Goal: Information Seeking & Learning: Learn about a topic

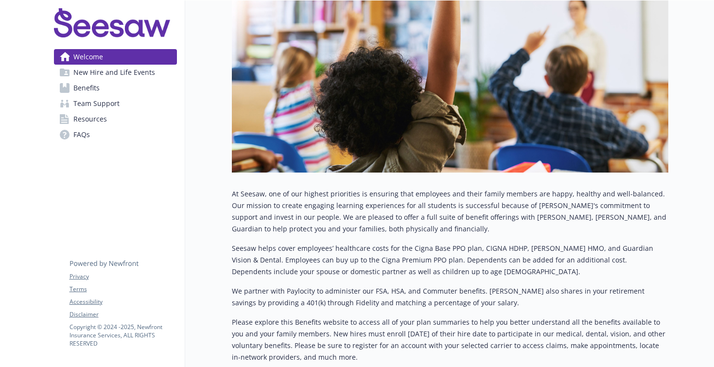
scroll to position [160, 0]
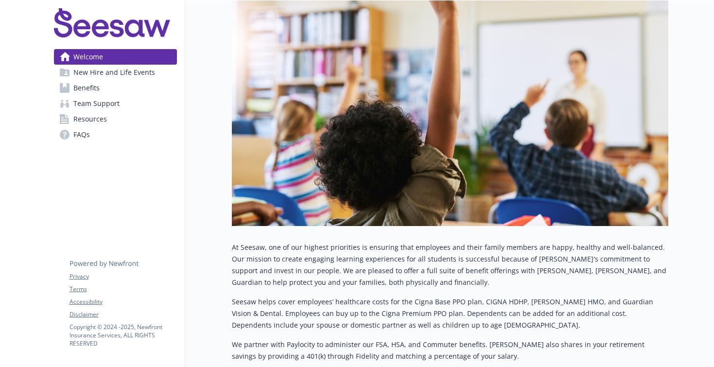
click at [135, 89] on link "Benefits" at bounding box center [115, 88] width 123 height 16
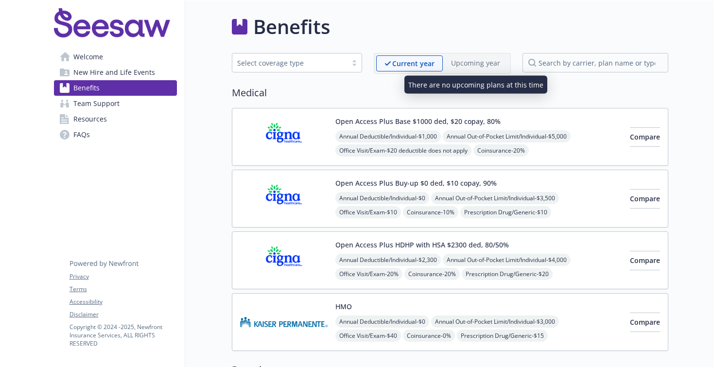
click at [478, 62] on p "Upcoming year" at bounding box center [475, 63] width 49 height 10
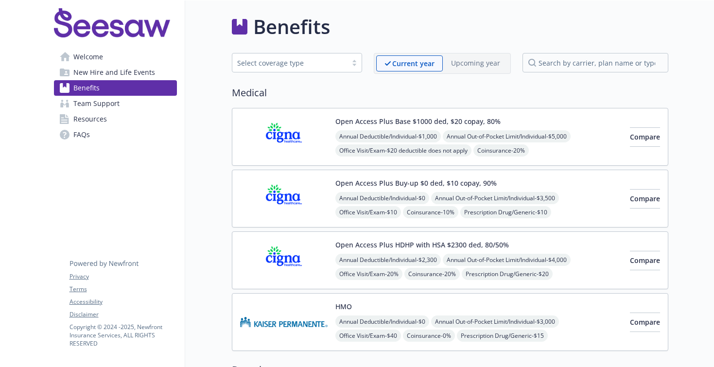
click at [123, 100] on link "Team Support" at bounding box center [115, 104] width 123 height 16
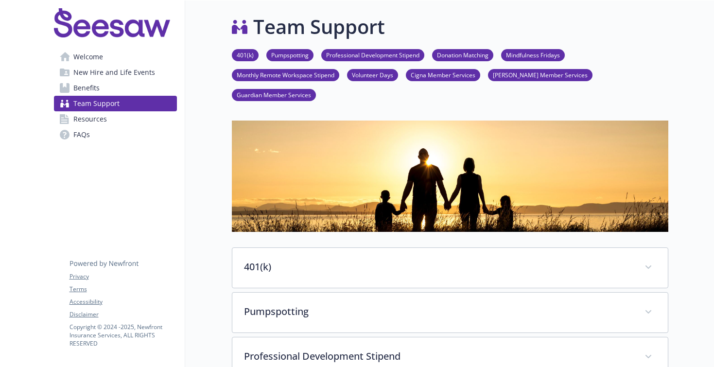
click at [456, 76] on link "Cigna Member Services" at bounding box center [443, 74] width 74 height 9
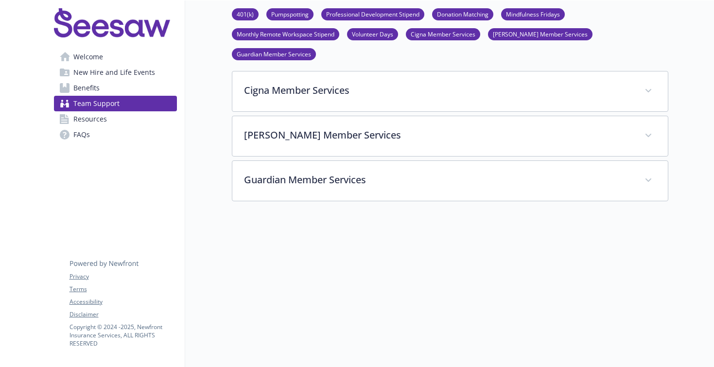
scroll to position [491, 0]
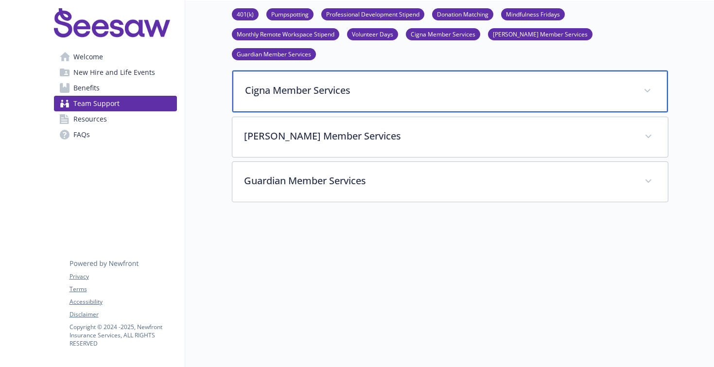
click at [395, 83] on p "Cigna Member Services" at bounding box center [438, 90] width 387 height 15
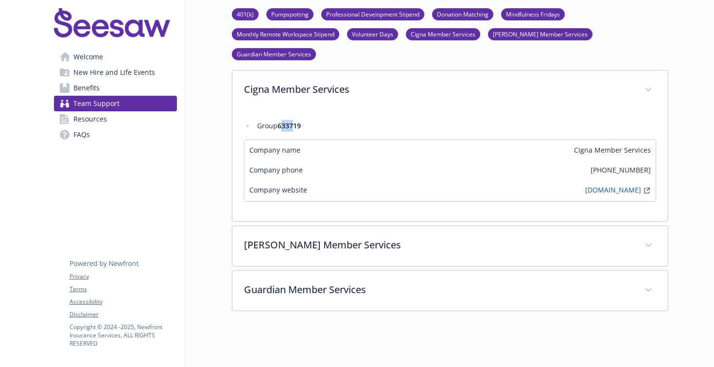
drag, startPoint x: 281, startPoint y: 108, endPoint x: 297, endPoint y: 107, distance: 15.1
click at [297, 121] on strong "633719" at bounding box center [289, 125] width 23 height 9
click at [278, 120] on li "Group 633719" at bounding box center [456, 126] width 402 height 12
drag, startPoint x: 280, startPoint y: 105, endPoint x: 305, endPoint y: 105, distance: 25.3
click at [305, 120] on li "Group 633719" at bounding box center [456, 126] width 402 height 12
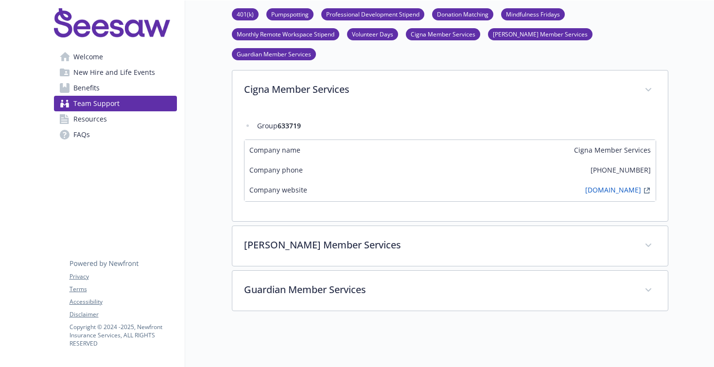
click at [616, 185] on link "[DOMAIN_NAME]" at bounding box center [613, 191] width 56 height 12
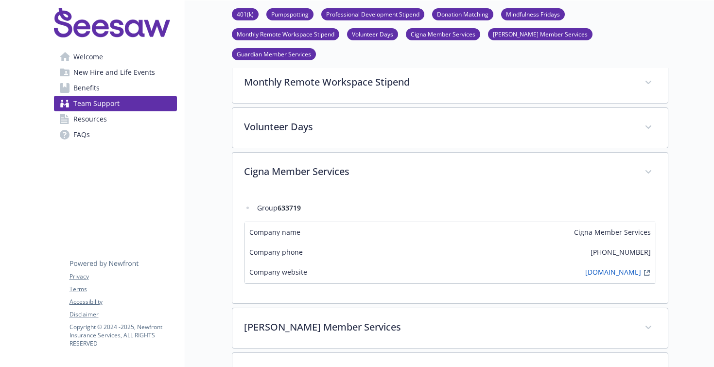
scroll to position [403, 0]
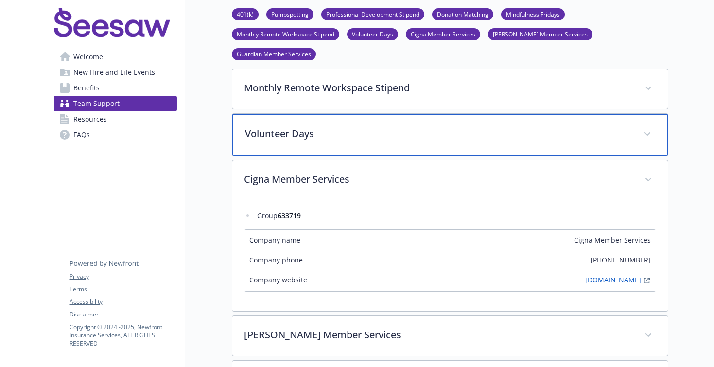
click at [409, 124] on div "Volunteer Days" at bounding box center [450, 135] width 436 height 42
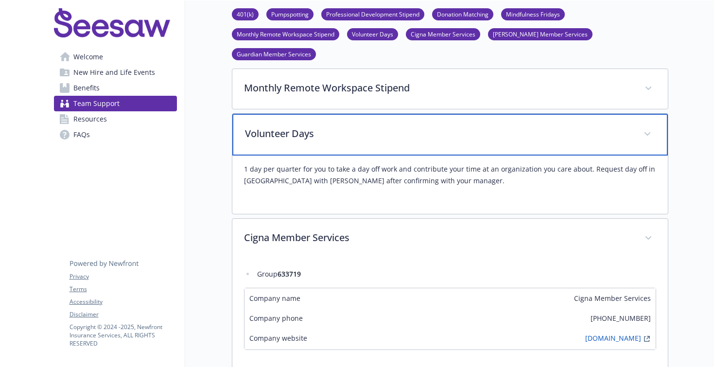
click at [421, 126] on p "Volunteer Days" at bounding box center [438, 133] width 387 height 15
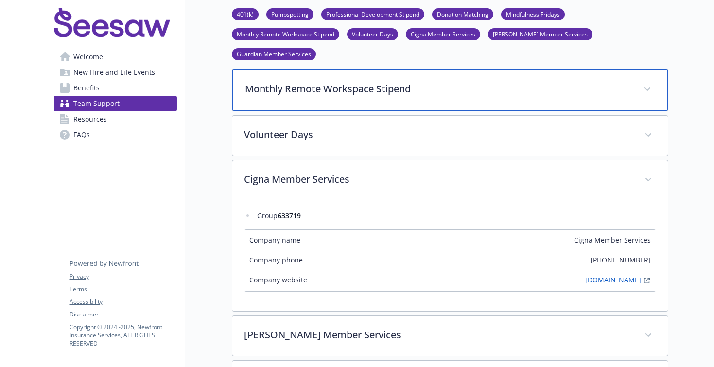
click at [430, 76] on div "Monthly Remote Workspace Stipend" at bounding box center [450, 90] width 436 height 42
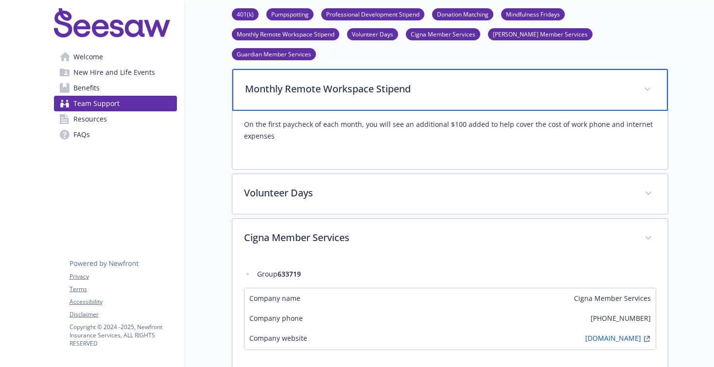
click at [430, 82] on p "Monthly Remote Workspace Stipend" at bounding box center [438, 89] width 387 height 15
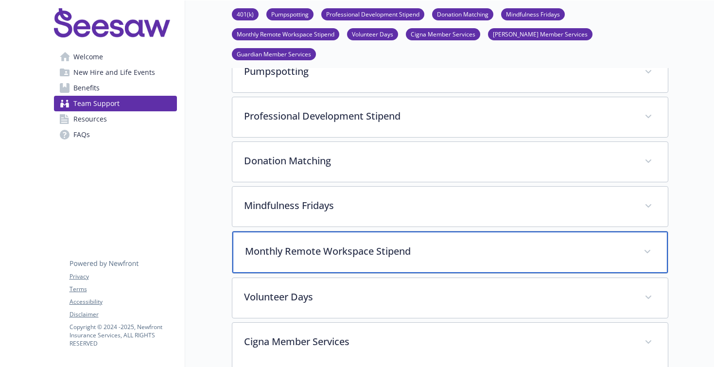
scroll to position [221, 0]
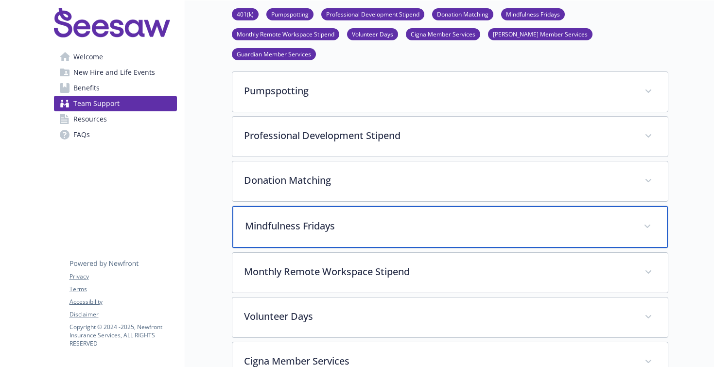
click at [383, 219] on p "Mindfulness Fridays" at bounding box center [438, 226] width 387 height 15
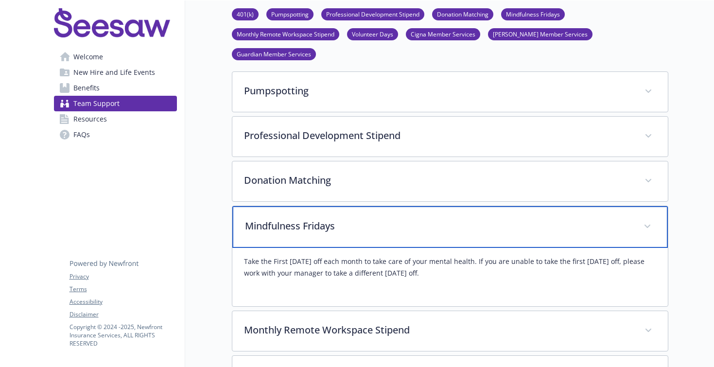
click at [383, 219] on p "Mindfulness Fridays" at bounding box center [438, 226] width 387 height 15
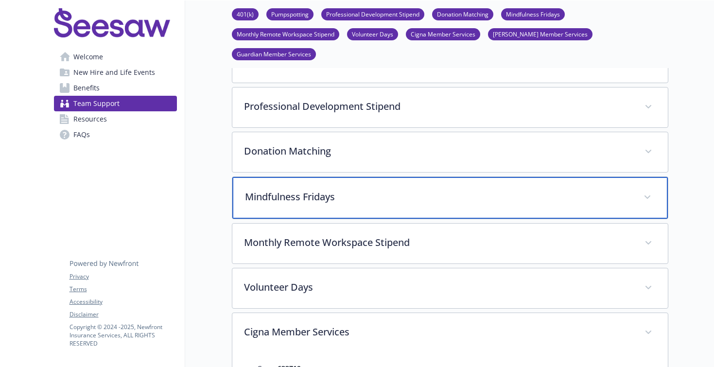
scroll to position [248, 0]
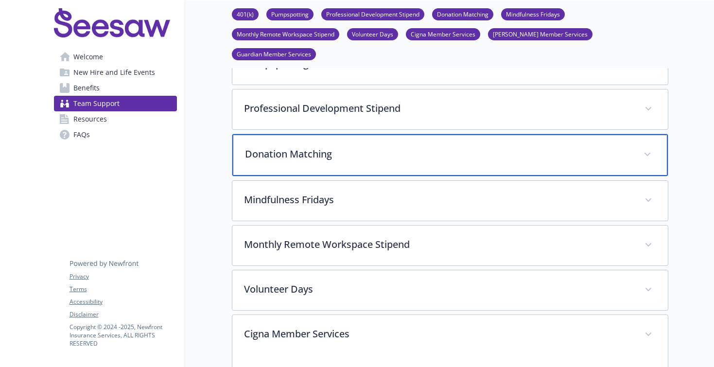
click at [389, 141] on div "Donation Matching" at bounding box center [450, 155] width 436 height 42
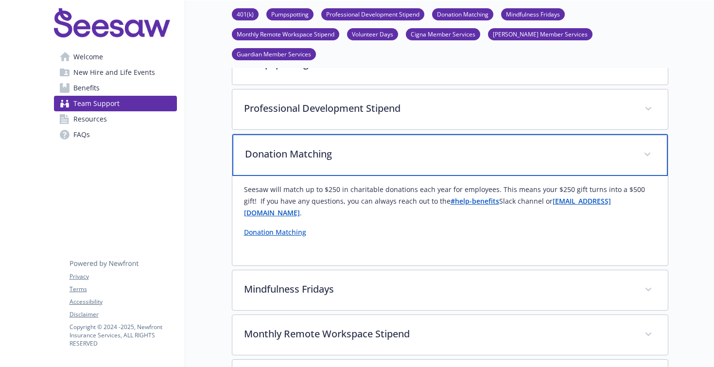
click at [389, 147] on p "Donation Matching" at bounding box center [438, 154] width 387 height 15
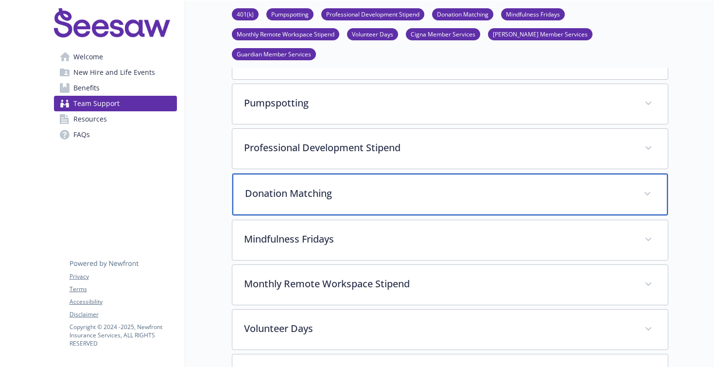
scroll to position [208, 0]
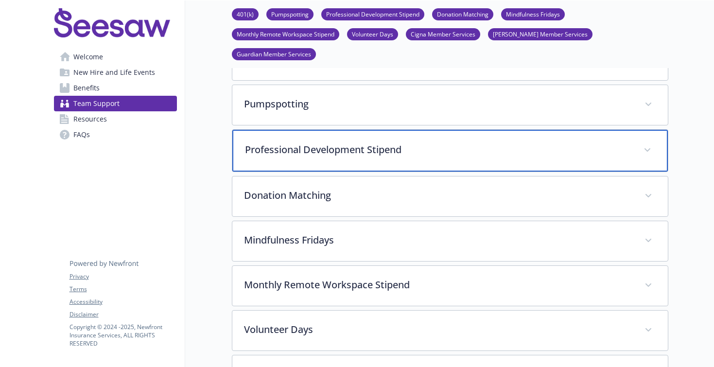
click at [391, 142] on p "Professional Development Stipend" at bounding box center [438, 149] width 387 height 15
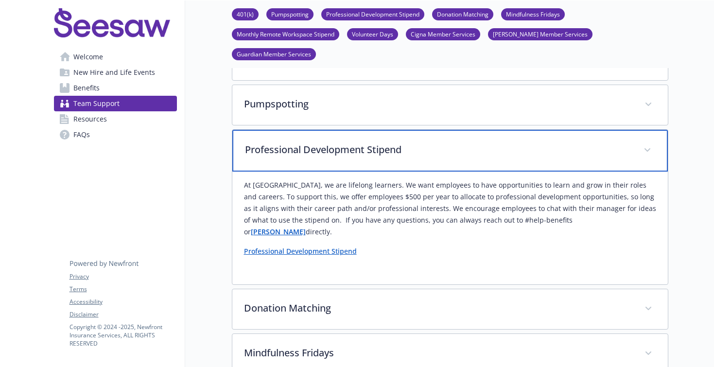
click at [387, 142] on p "Professional Development Stipend" at bounding box center [438, 149] width 387 height 15
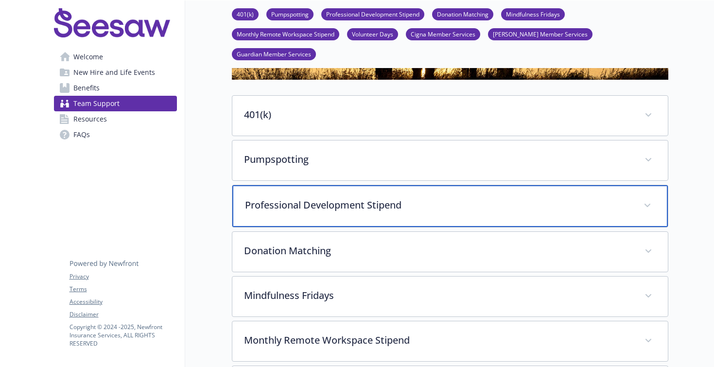
scroll to position [151, 0]
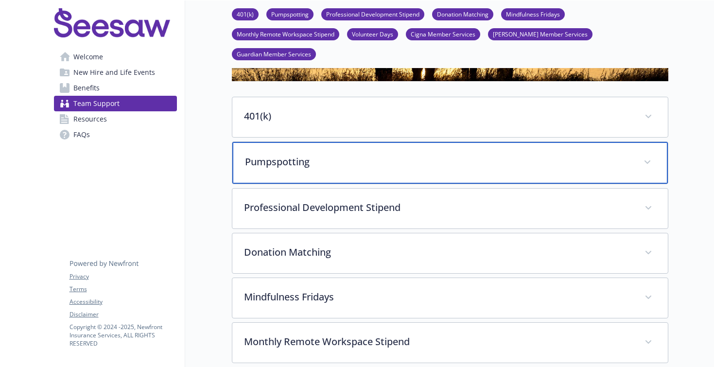
click at [379, 155] on p "Pumpspotting" at bounding box center [438, 162] width 387 height 15
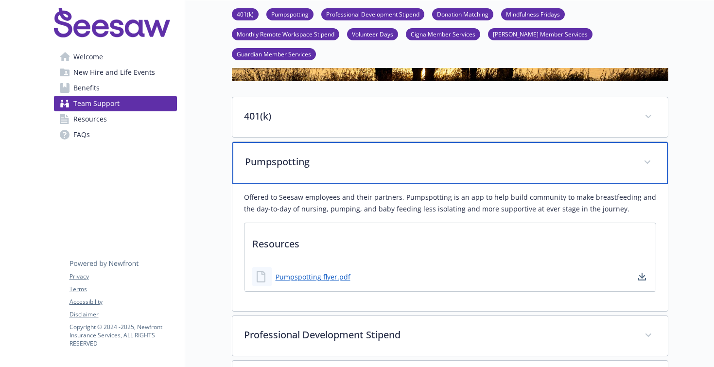
click at [379, 155] on p "Pumpspotting" at bounding box center [438, 162] width 387 height 15
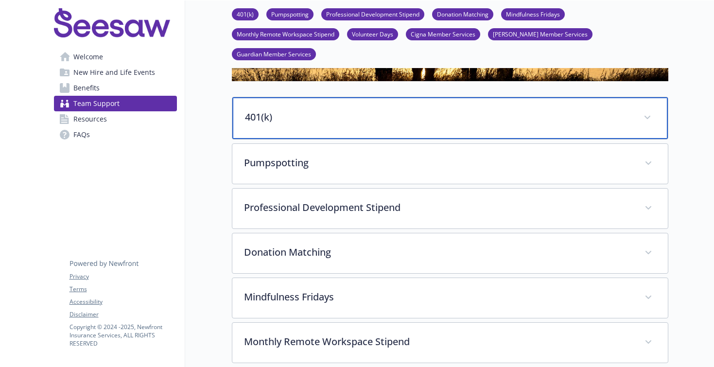
click at [365, 110] on p "401(k)" at bounding box center [438, 117] width 387 height 15
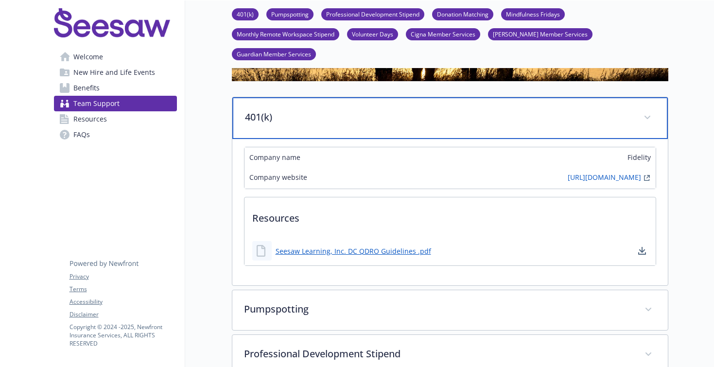
click at [366, 110] on p "401(k)" at bounding box center [438, 117] width 387 height 15
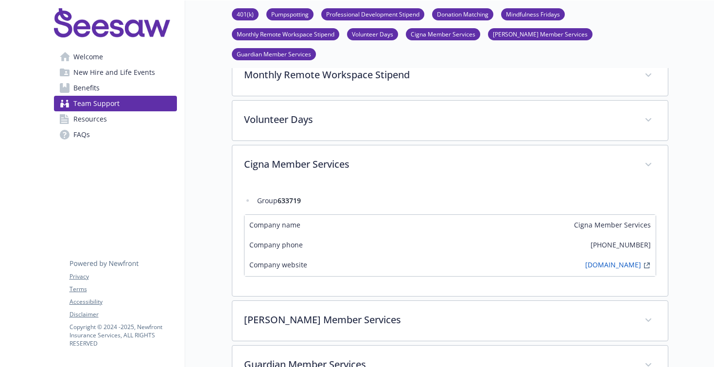
scroll to position [418, 0]
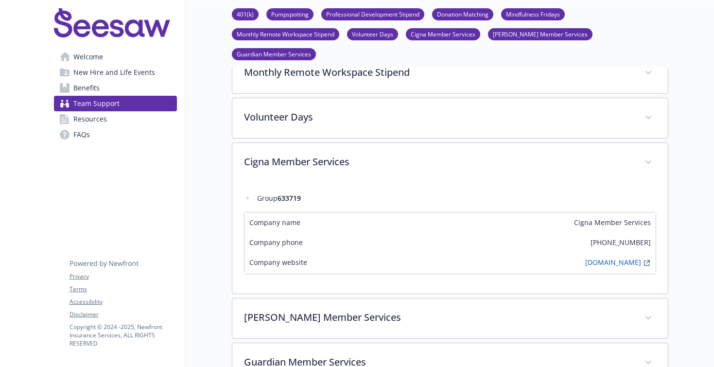
click at [111, 123] on link "Resources" at bounding box center [115, 119] width 123 height 16
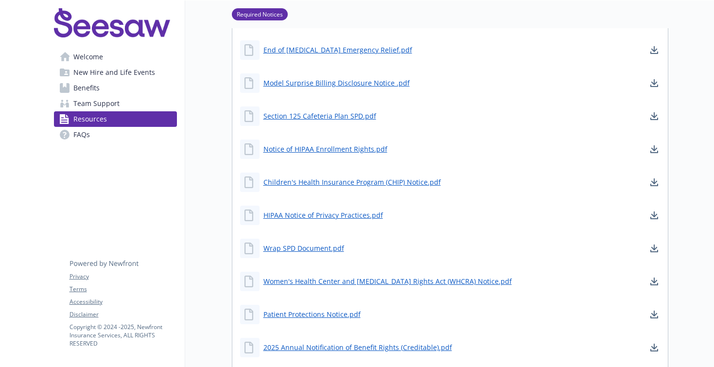
scroll to position [379, 0]
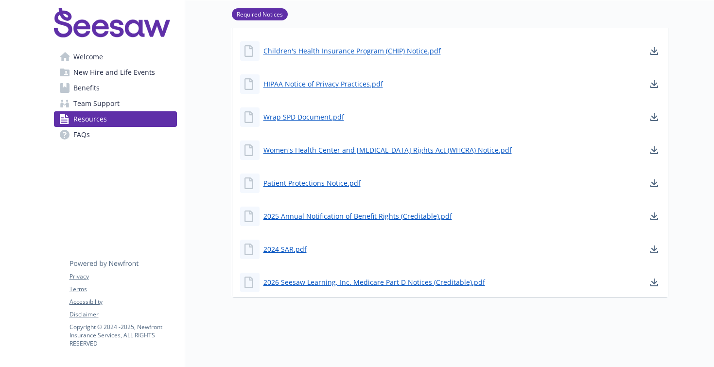
click at [120, 107] on link "Team Support" at bounding box center [115, 104] width 123 height 16
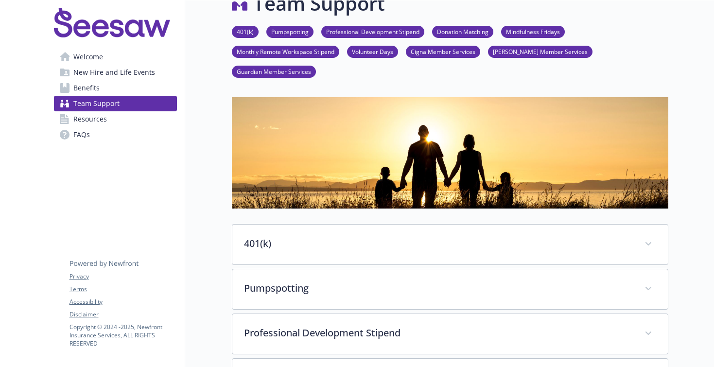
scroll to position [25, 0]
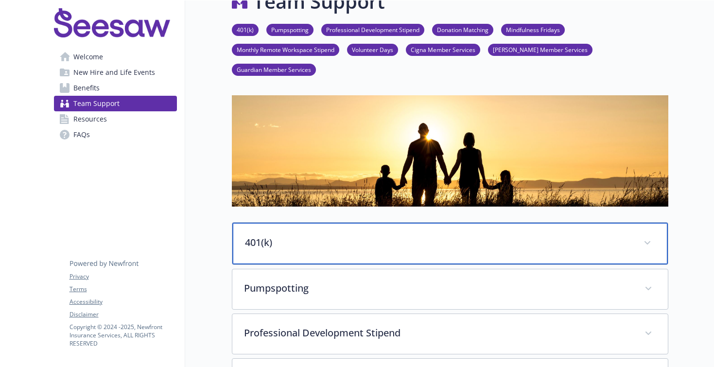
click at [294, 235] on p "401(k)" at bounding box center [438, 242] width 387 height 15
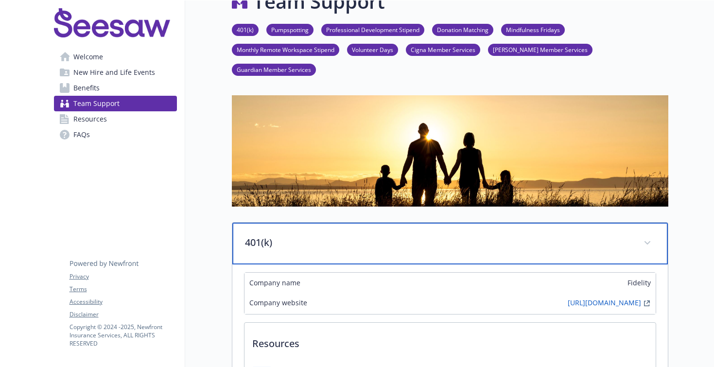
click at [294, 235] on p "401(k)" at bounding box center [438, 242] width 387 height 15
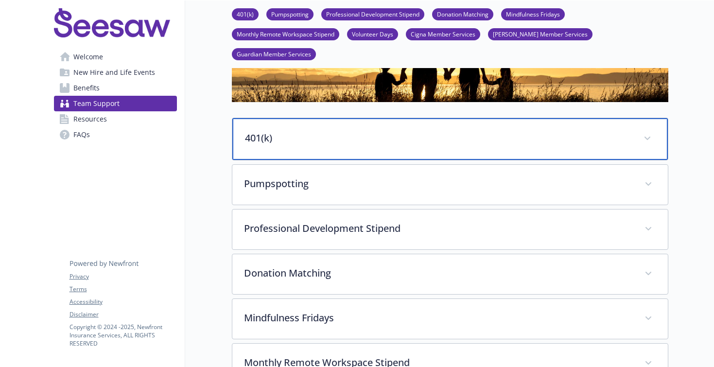
scroll to position [174, 0]
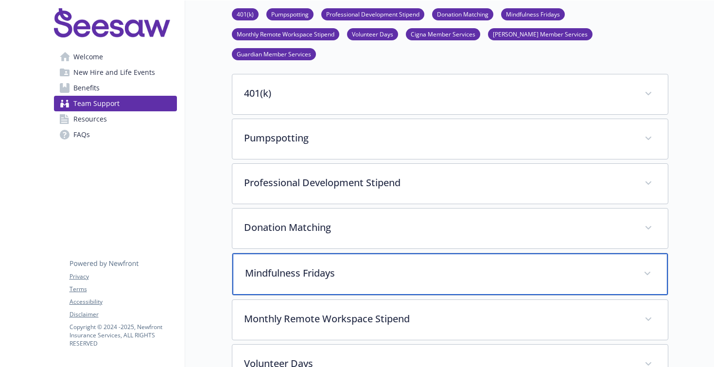
click at [290, 266] on p "Mindfulness Fridays" at bounding box center [438, 273] width 387 height 15
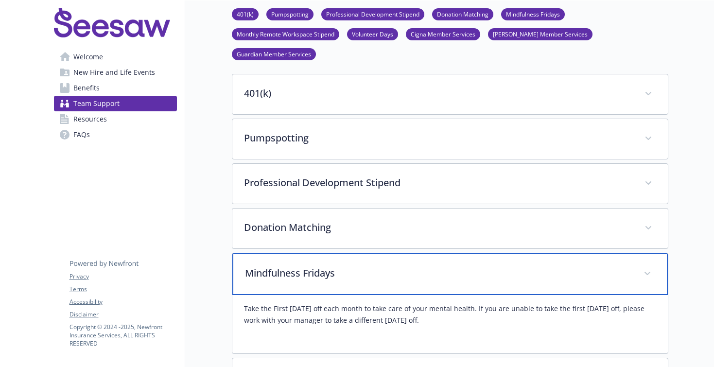
click at [306, 266] on p "Mindfulness Fridays" at bounding box center [438, 273] width 387 height 15
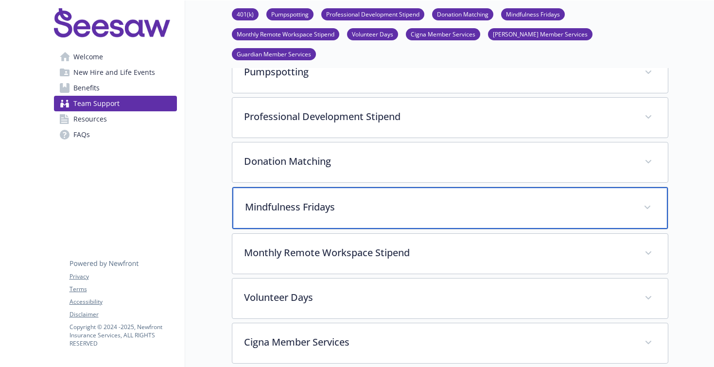
scroll to position [242, 0]
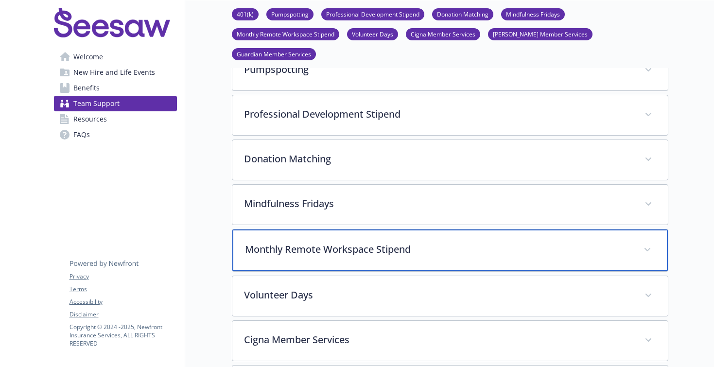
click at [313, 242] on p "Monthly Remote Workspace Stipend" at bounding box center [438, 249] width 387 height 15
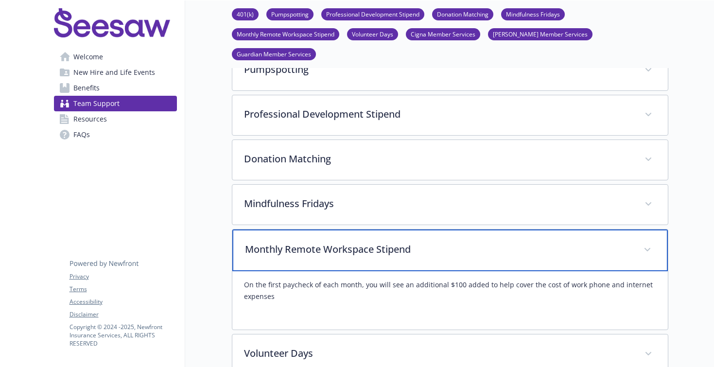
click at [313, 242] on p "Monthly Remote Workspace Stipend" at bounding box center [438, 249] width 387 height 15
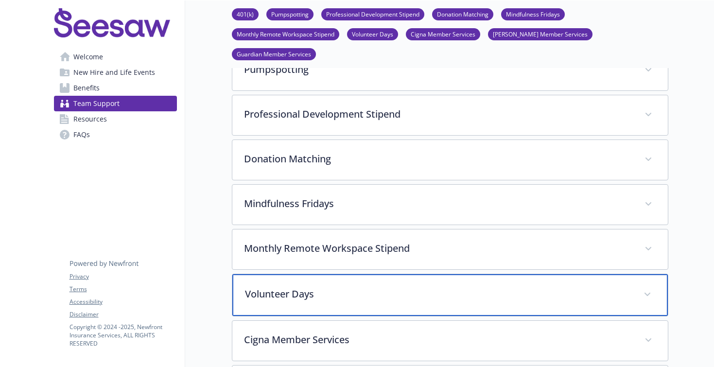
click at [303, 287] on p "Volunteer Days" at bounding box center [438, 294] width 387 height 15
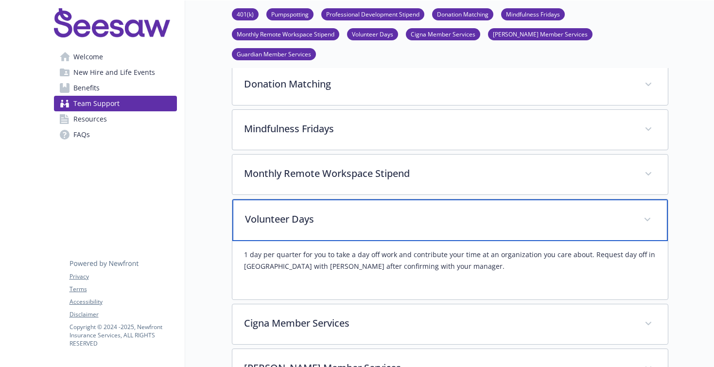
scroll to position [318, 0]
click at [336, 211] on p "Volunteer Days" at bounding box center [438, 218] width 387 height 15
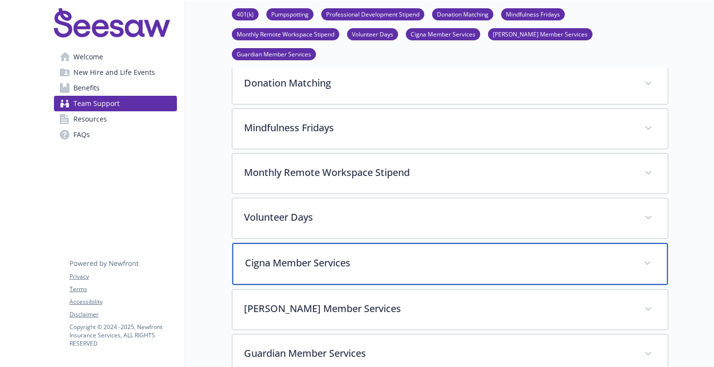
click at [316, 256] on p "Cigna Member Services" at bounding box center [438, 263] width 387 height 15
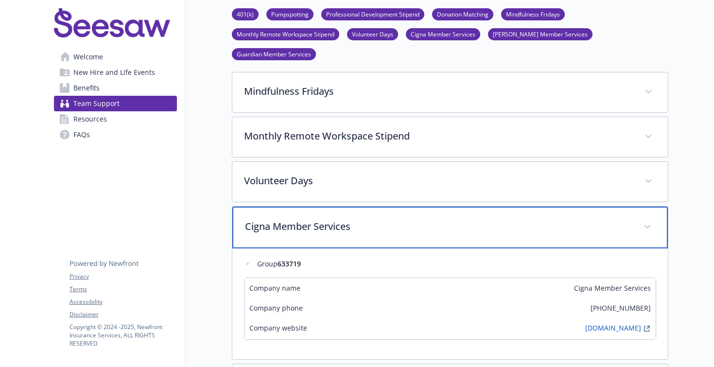
scroll to position [355, 0]
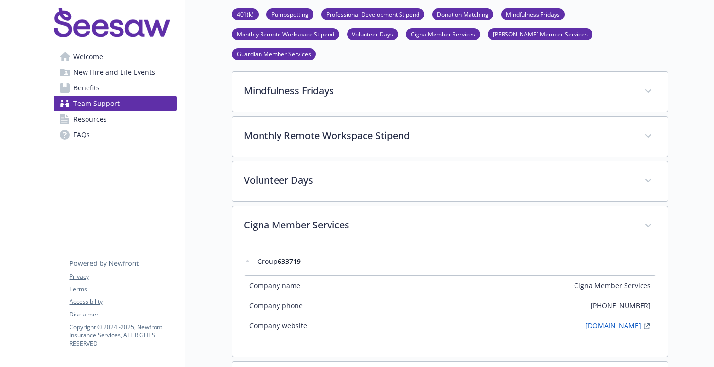
click at [624, 320] on link "[DOMAIN_NAME]" at bounding box center [613, 326] width 56 height 12
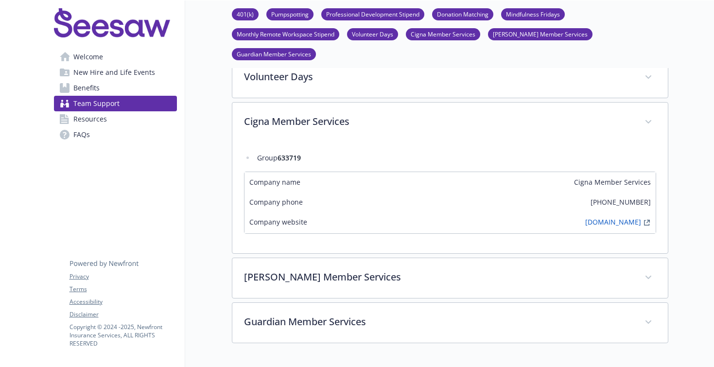
scroll to position [459, 0]
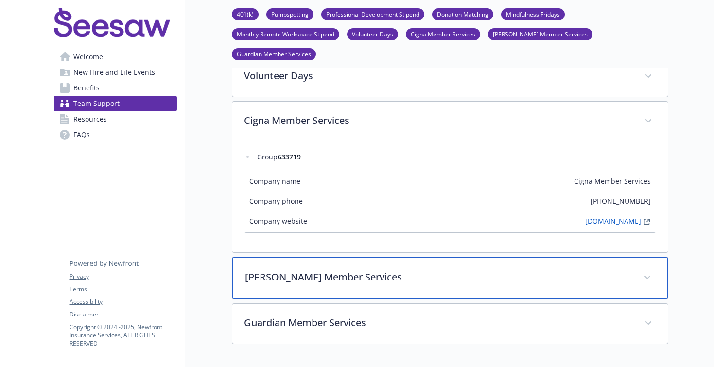
click at [354, 270] on p "[PERSON_NAME] Member Services" at bounding box center [438, 277] width 387 height 15
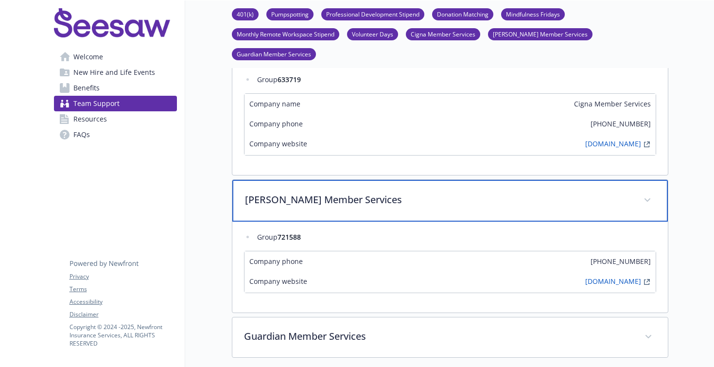
scroll to position [537, 0]
click at [380, 187] on div "[PERSON_NAME] Member Services" at bounding box center [450, 200] width 436 height 42
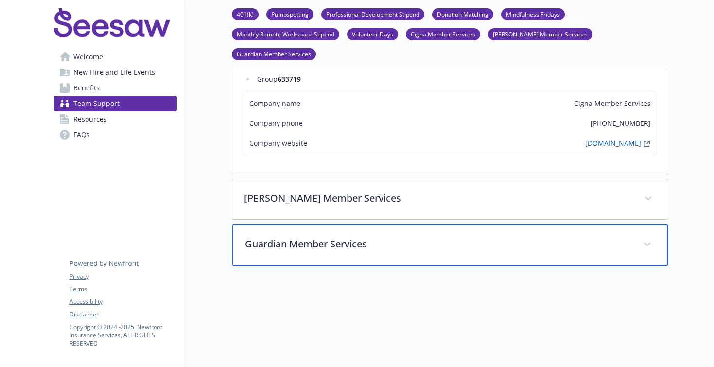
click at [352, 235] on div "Guardian Member Services" at bounding box center [450, 245] width 436 height 42
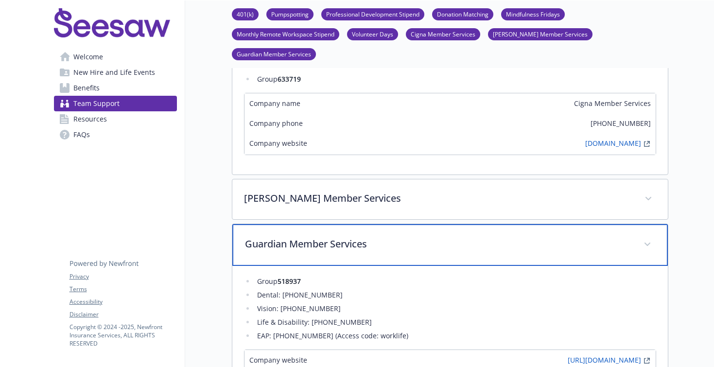
click at [352, 236] on div "Guardian Member Services" at bounding box center [450, 245] width 436 height 42
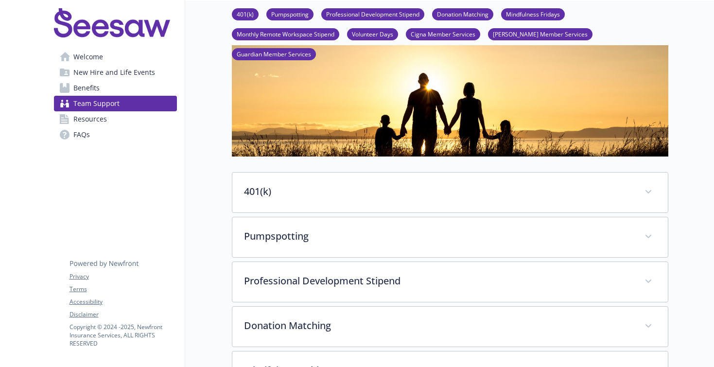
scroll to position [0, 0]
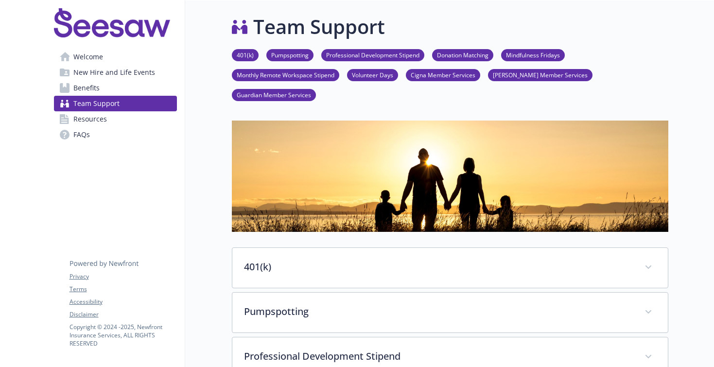
click at [122, 121] on link "Resources" at bounding box center [115, 119] width 123 height 16
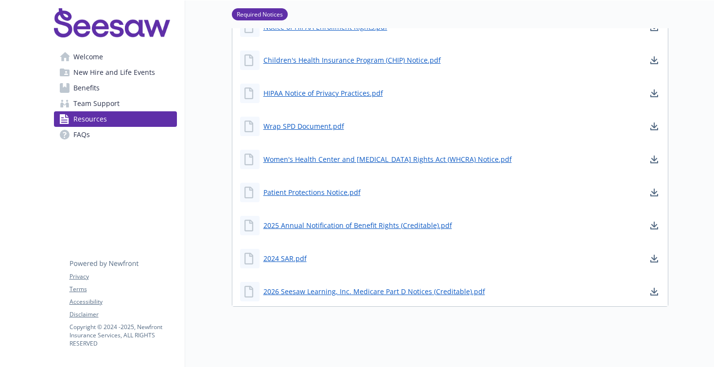
scroll to position [379, 0]
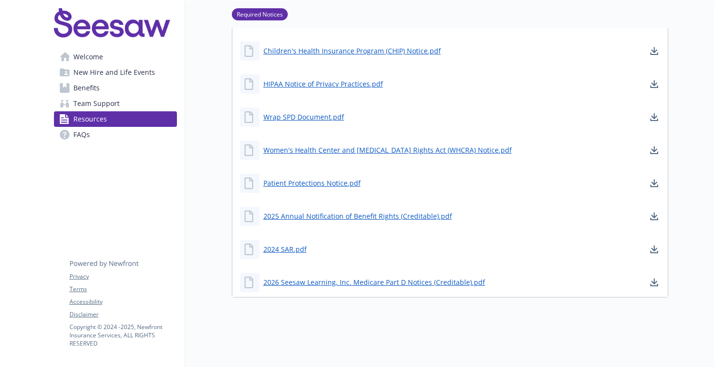
click at [116, 134] on link "FAQs" at bounding box center [115, 135] width 123 height 16
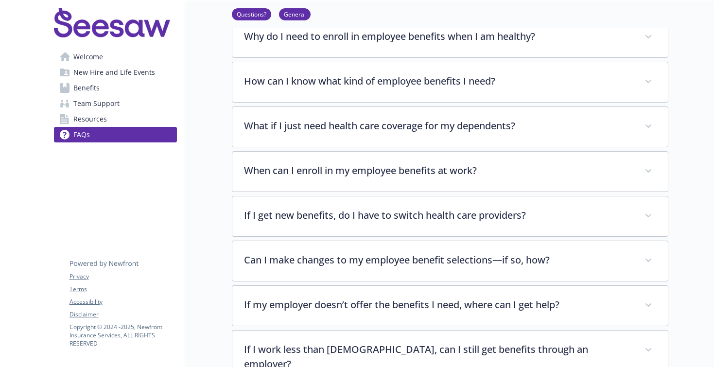
scroll to position [453, 0]
